Goal: Task Accomplishment & Management: Use online tool/utility

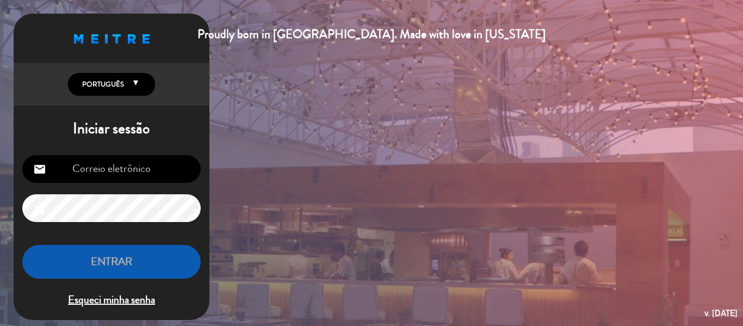
type input "[EMAIL_ADDRESS][DOMAIN_NAME]"
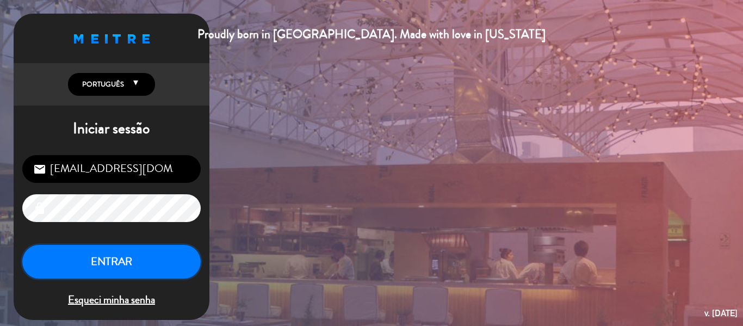
click at [107, 264] on button "ENTRAR" at bounding box center [111, 262] width 178 height 34
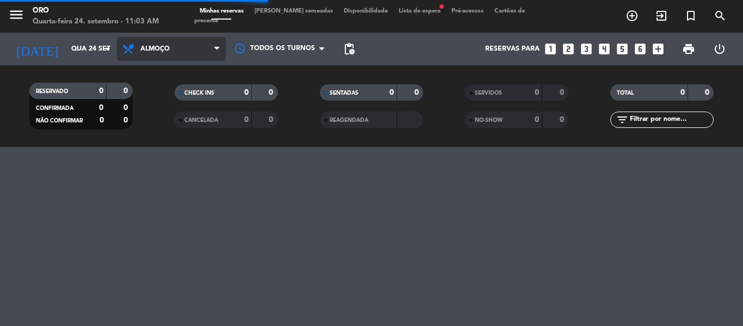
click at [213, 48] on span "Almoço" at bounding box center [171, 49] width 109 height 24
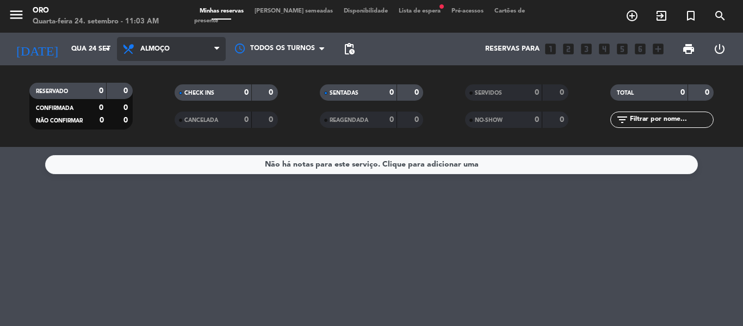
click at [210, 46] on span "Almoço" at bounding box center [171, 49] width 109 height 24
click at [143, 125] on div "menu Oro Quarta-feira 24. setembro - 11:03 AM Minhas reservas Mesas semeadas Di…" at bounding box center [371, 73] width 743 height 147
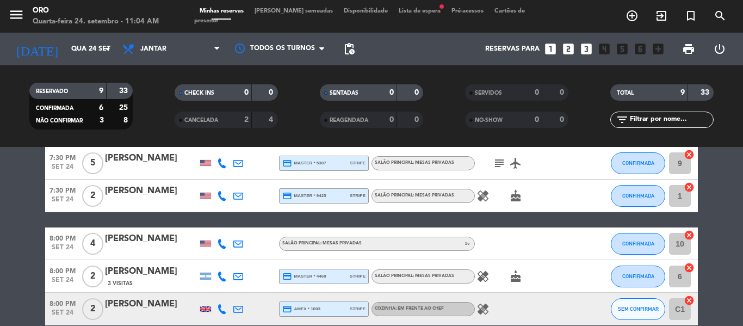
scroll to position [265, 0]
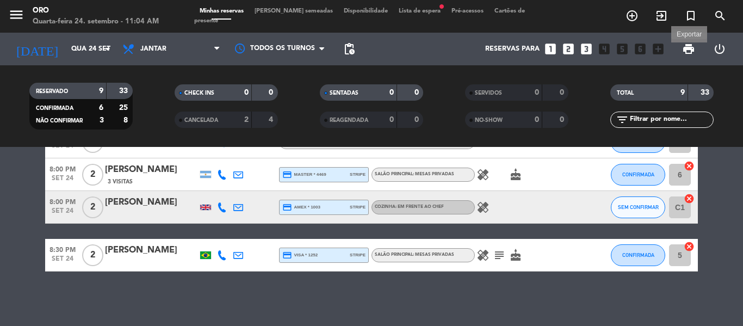
click at [688, 51] on span "print" at bounding box center [688, 48] width 13 height 13
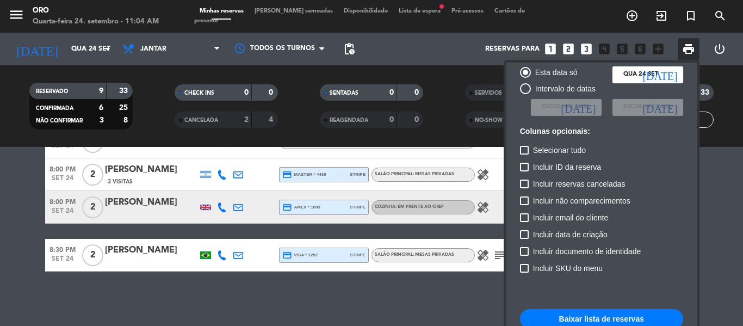
scroll to position [79, 0]
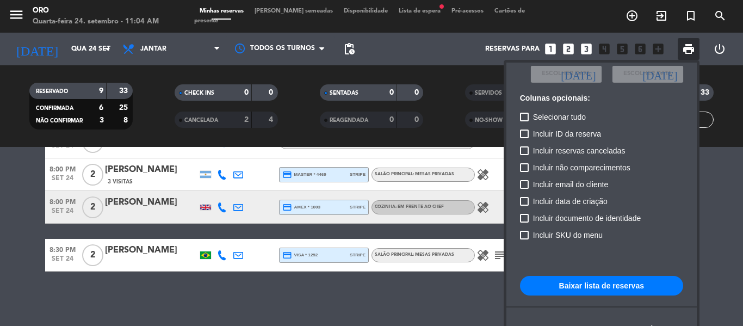
click at [606, 288] on button "Baixar lista de reservas" at bounding box center [601, 286] width 163 height 20
click at [344, 293] on div at bounding box center [371, 163] width 743 height 326
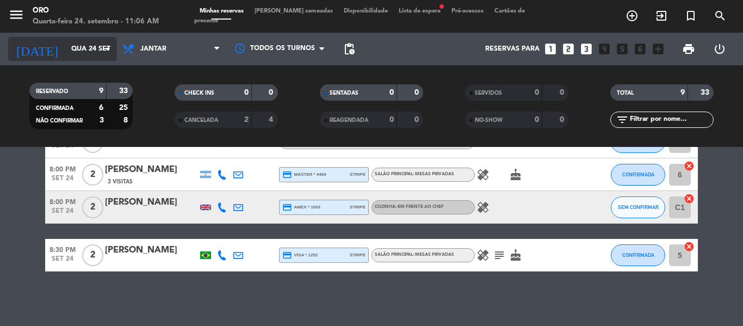
click at [107, 51] on icon "arrow_drop_down" at bounding box center [107, 48] width 13 height 13
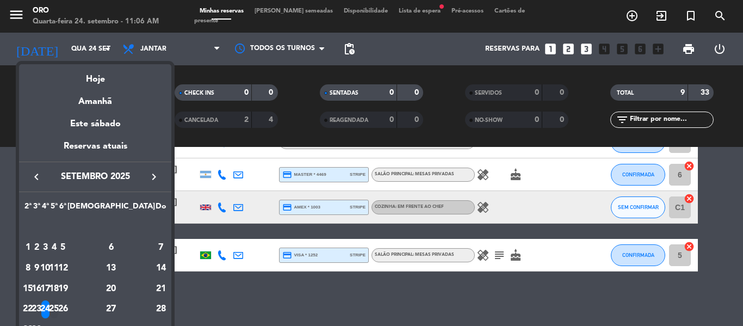
click at [58, 312] on div "25" at bounding box center [54, 309] width 8 height 19
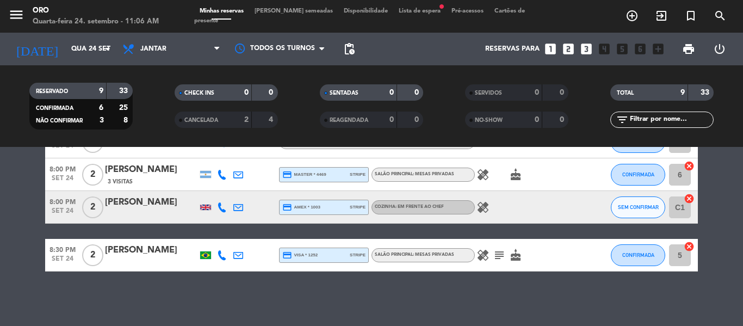
type input "Qui 25 set"
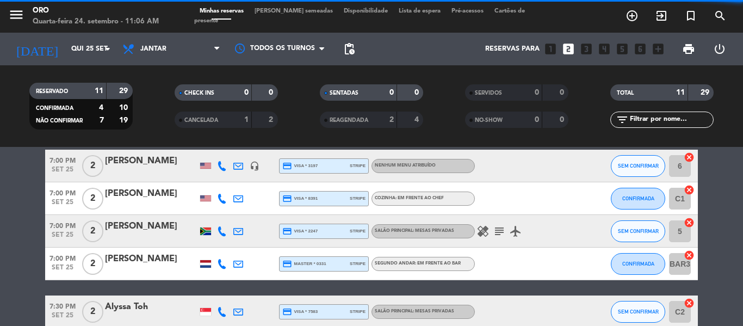
scroll to position [0, 0]
